Goal: Transaction & Acquisition: Purchase product/service

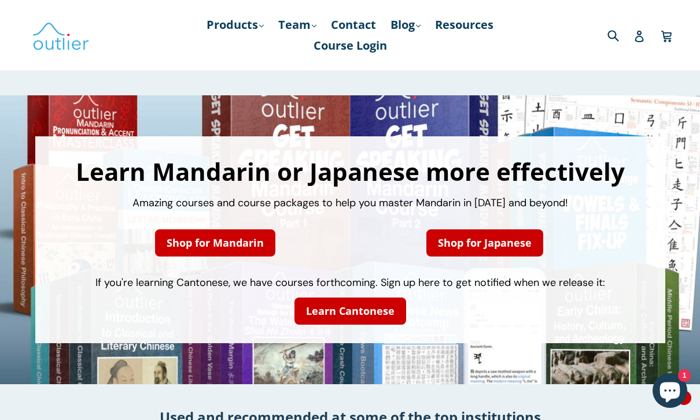
click at [217, 235] on link "Shop for Mandarin" at bounding box center [215, 243] width 120 height 27
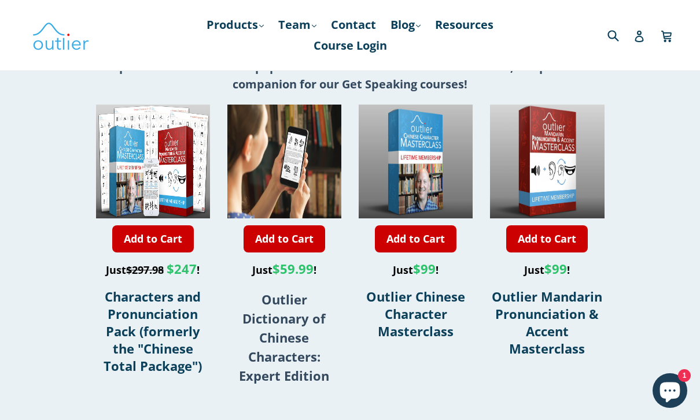
scroll to position [438, 0]
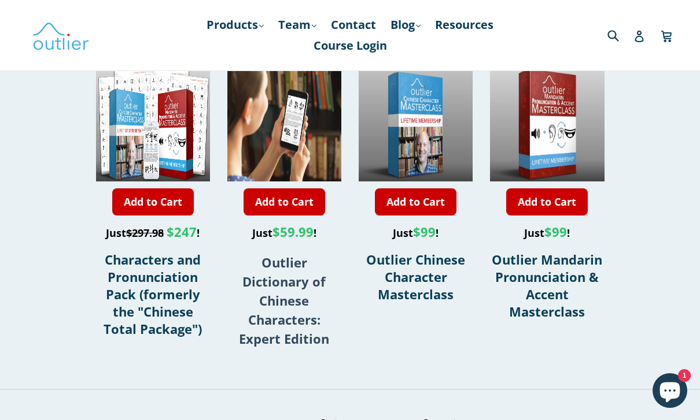
click at [413, 290] on span "Outlier Chinese Character Masterclass" at bounding box center [415, 277] width 99 height 52
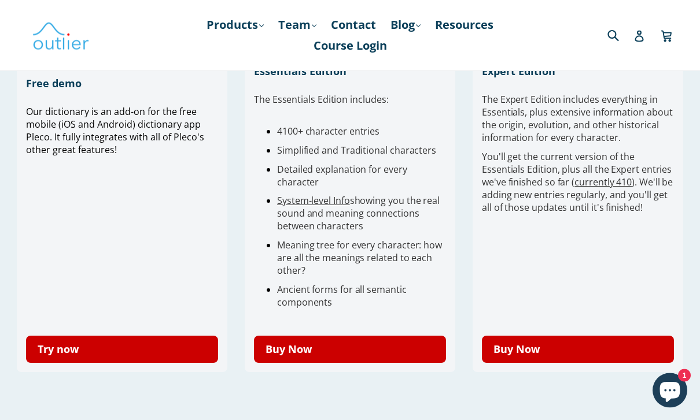
scroll to position [370, 0]
click at [149, 363] on link "Try now" at bounding box center [122, 349] width 192 height 27
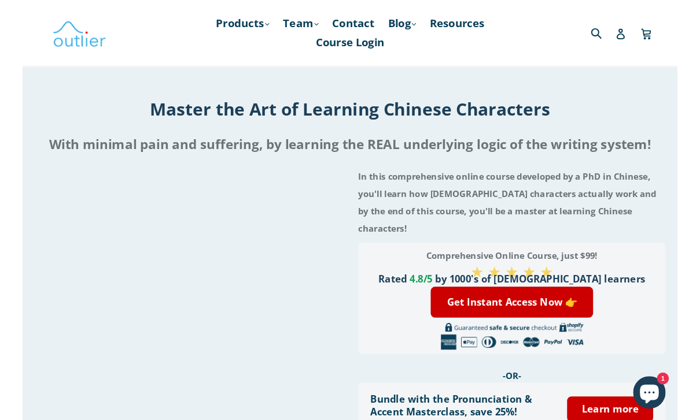
scroll to position [1683, 0]
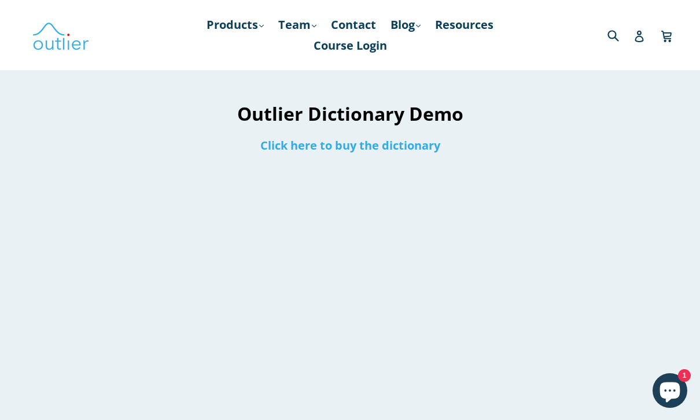
click at [420, 150] on link "Click here to buy the dictionary" at bounding box center [350, 146] width 180 height 16
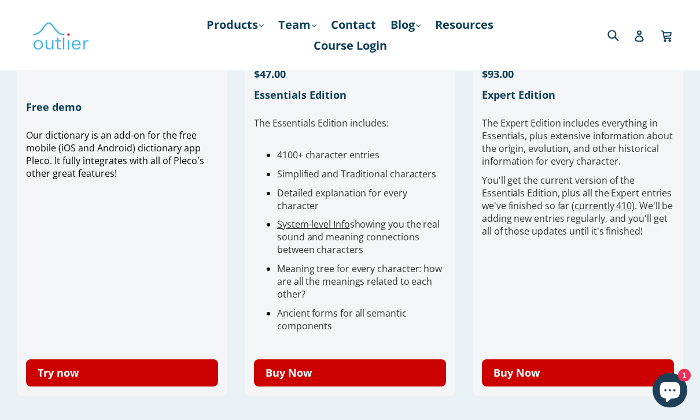
scroll to position [346, 0]
click at [388, 381] on link "Buy Now" at bounding box center [350, 373] width 192 height 27
